Goal: Task Accomplishment & Management: Use online tool/utility

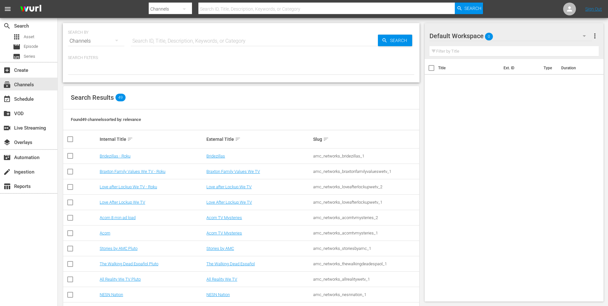
click at [238, 10] on input "text" at bounding box center [326, 8] width 256 height 15
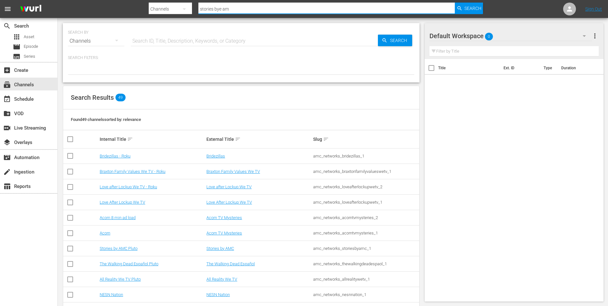
type input "stories bye amc"
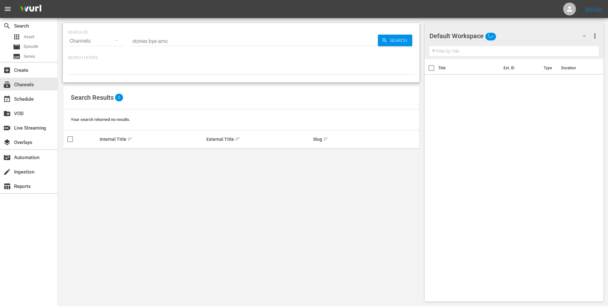
click at [239, 8] on nav "menu Sign Out" at bounding box center [304, 9] width 608 height 18
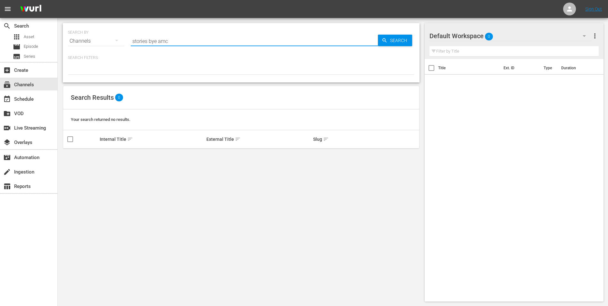
drag, startPoint x: 169, startPoint y: 39, endPoint x: 151, endPoint y: 39, distance: 18.9
click at [151, 39] on input "stories bye amc" at bounding box center [254, 40] width 247 height 15
type input "stories by amc"
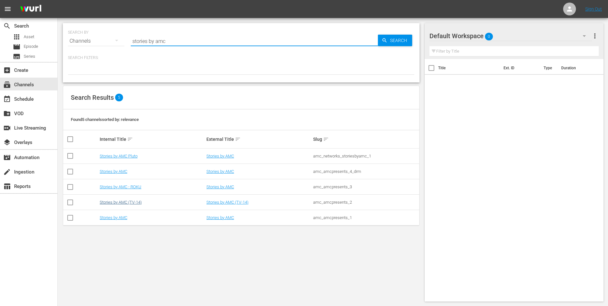
click at [127, 200] on td "Stories by AMC (TV-14)" at bounding box center [152, 201] width 107 height 15
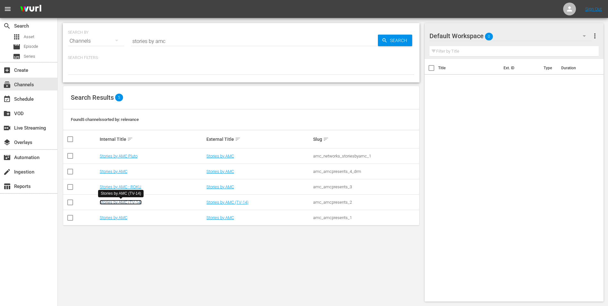
click at [127, 200] on link "Stories by AMC (TV-14)" at bounding box center [121, 202] width 42 height 5
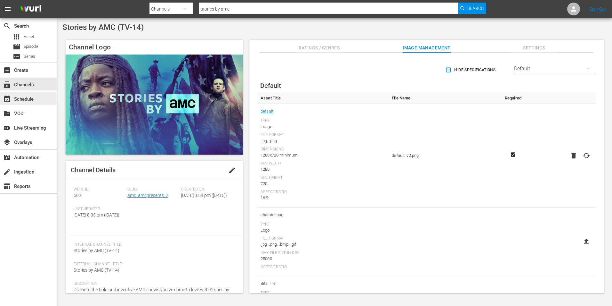
click at [32, 99] on div "event_available Schedule" at bounding box center [18, 98] width 36 height 6
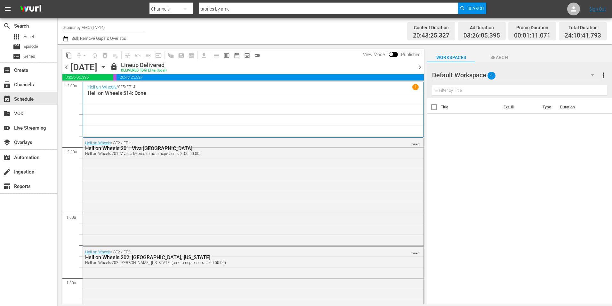
click at [105, 67] on icon "button" at bounding box center [103, 67] width 3 height 2
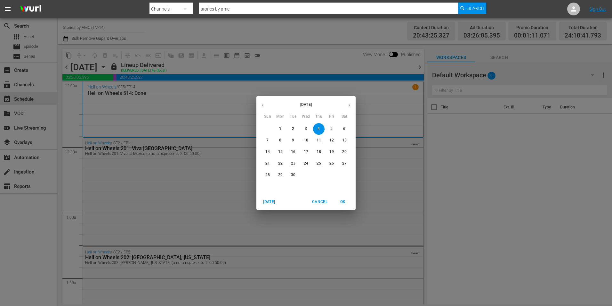
click at [269, 150] on p "14" at bounding box center [268, 151] width 4 height 5
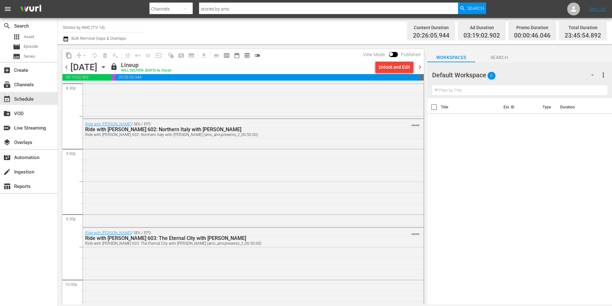
scroll to position [2930, 0]
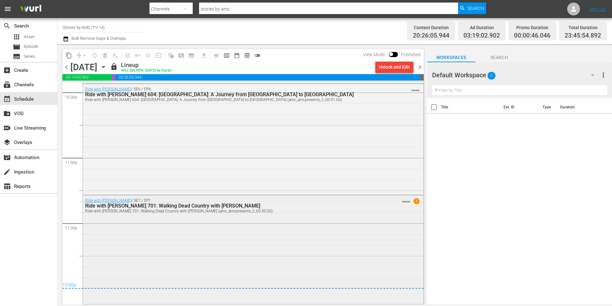
click at [229, 216] on div "Ride with [PERSON_NAME] / SE7 / EP1: Ride with [PERSON_NAME] 701: Walking Dead …" at bounding box center [253, 248] width 341 height 107
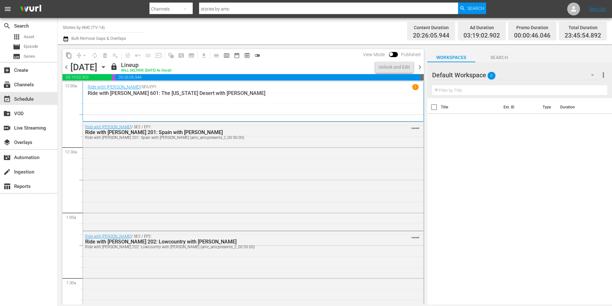
click at [107, 68] on icon "button" at bounding box center [103, 66] width 7 height 7
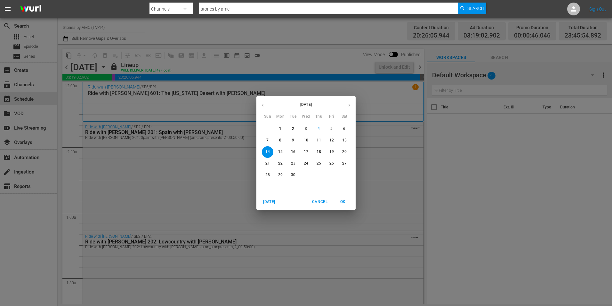
click at [342, 150] on span "20" at bounding box center [345, 151] width 12 height 5
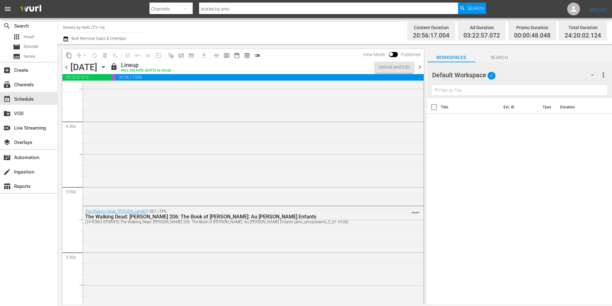
scroll to position [2996, 0]
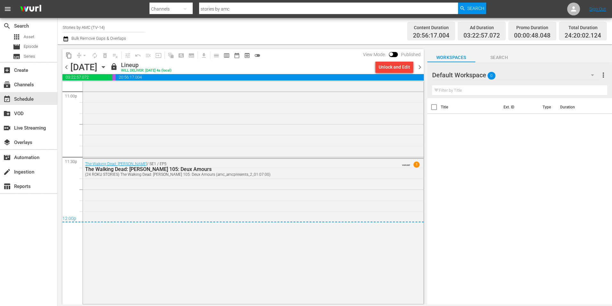
click at [419, 68] on span "chevron_right" at bounding box center [420, 67] width 8 height 8
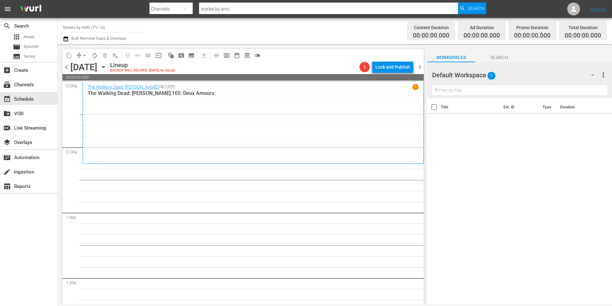
click at [107, 66] on icon "button" at bounding box center [103, 66] width 7 height 7
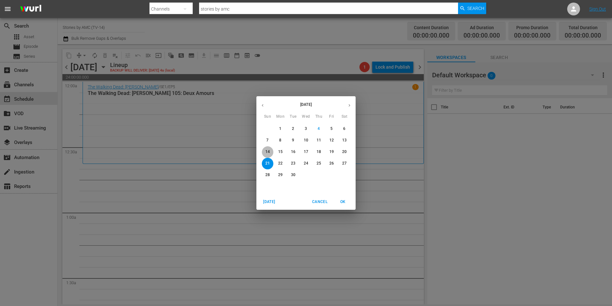
click at [265, 151] on span "14" at bounding box center [268, 151] width 12 height 5
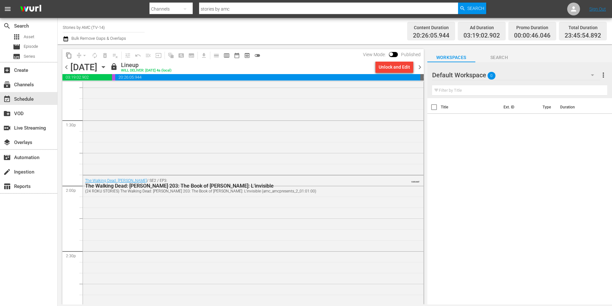
scroll to position [2930, 0]
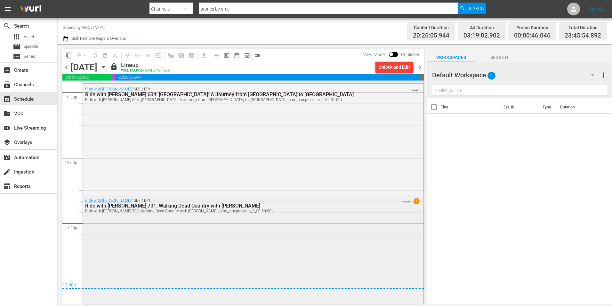
click at [246, 234] on div "Ride with [PERSON_NAME] / SE7 / EP1: Ride with [PERSON_NAME] 701: Walking Dead …" at bounding box center [253, 248] width 341 height 107
